Goal: Navigation & Orientation: Go to known website

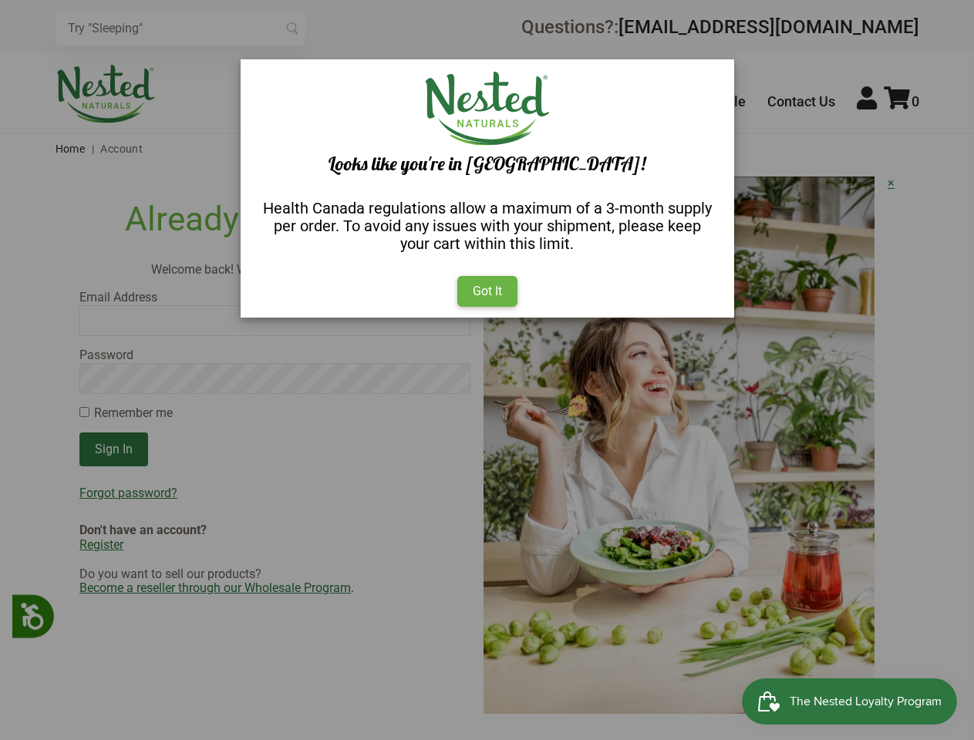
click at [486, 370] on div "× Looks like you're in [GEOGRAPHIC_DATA]! Health Canada regulations allow a max…" at bounding box center [487, 370] width 974 height 740
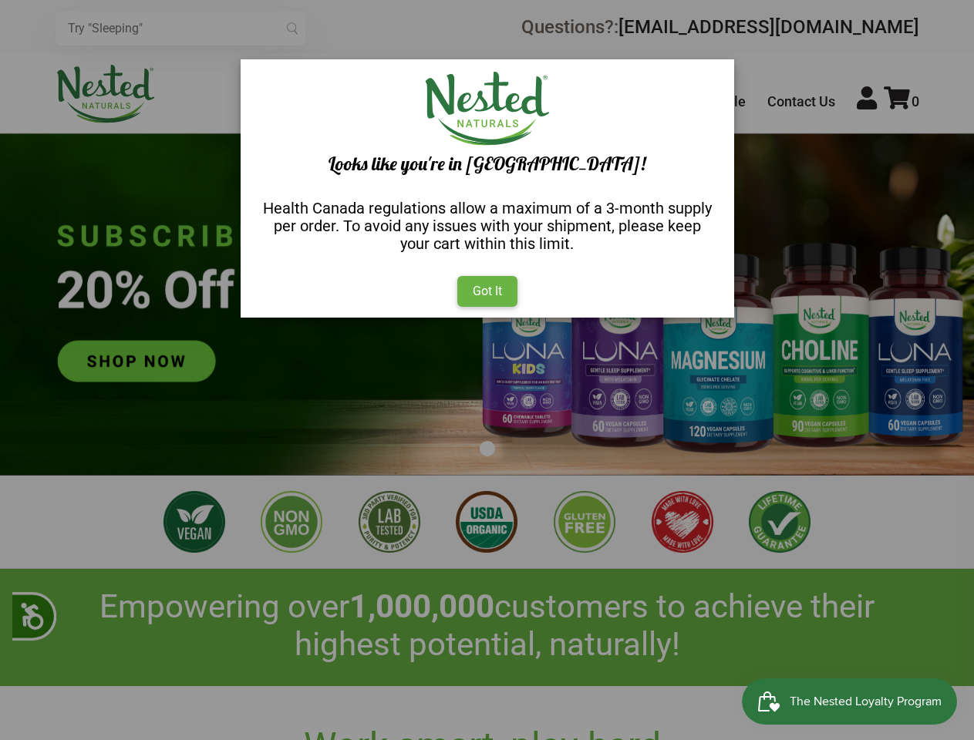
scroll to position [0, 3791]
click at [486, 370] on div "× Looks like you're in [GEOGRAPHIC_DATA]! Health Canada regulations allow a max…" at bounding box center [487, 370] width 974 height 740
